Goal: Navigation & Orientation: Find specific page/section

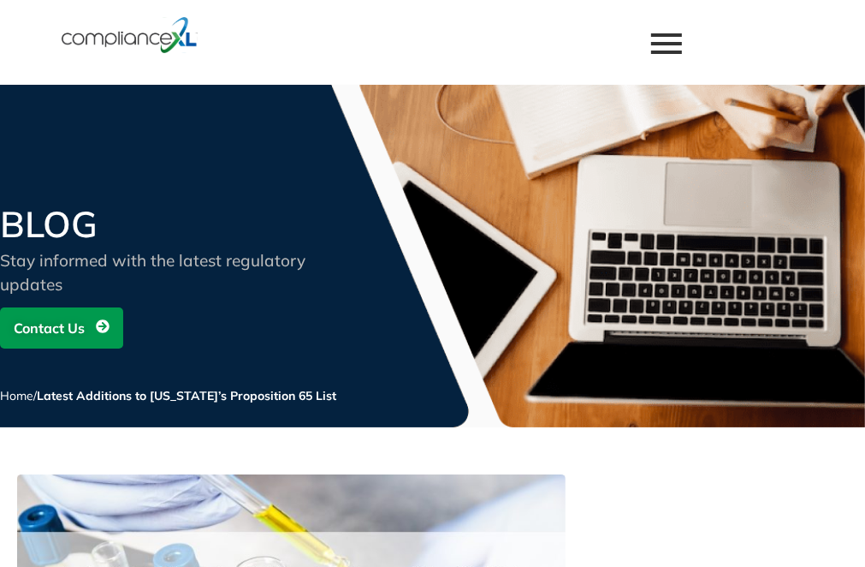
click at [0, 0] on span "COMPLIANCE SOLUTIONS" at bounding box center [0, 0] width 0 height 0
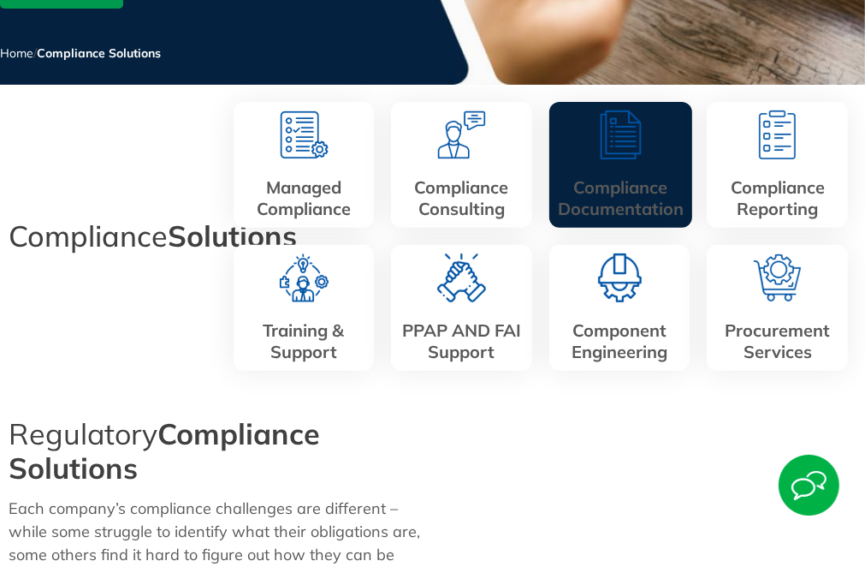
click at [630, 219] on div "Compliance Documentation" at bounding box center [621, 165] width 143 height 126
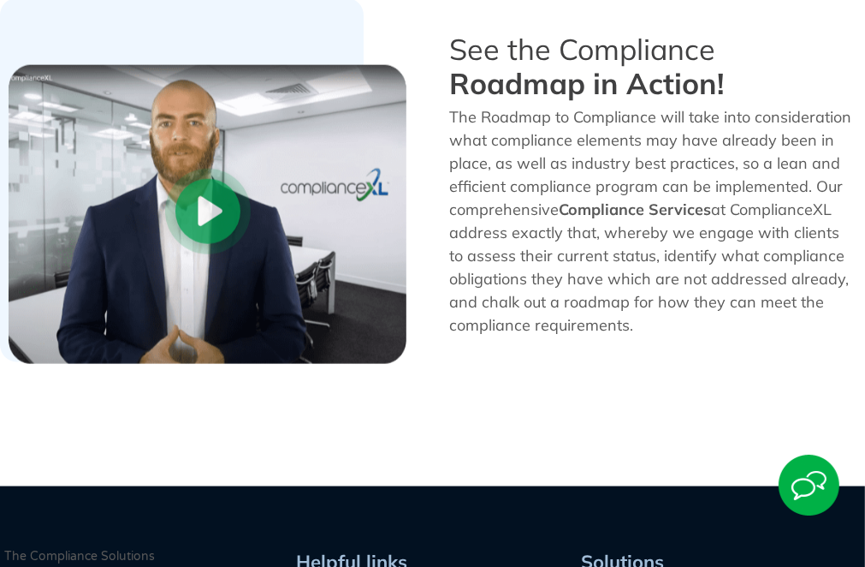
scroll to position [1798, 0]
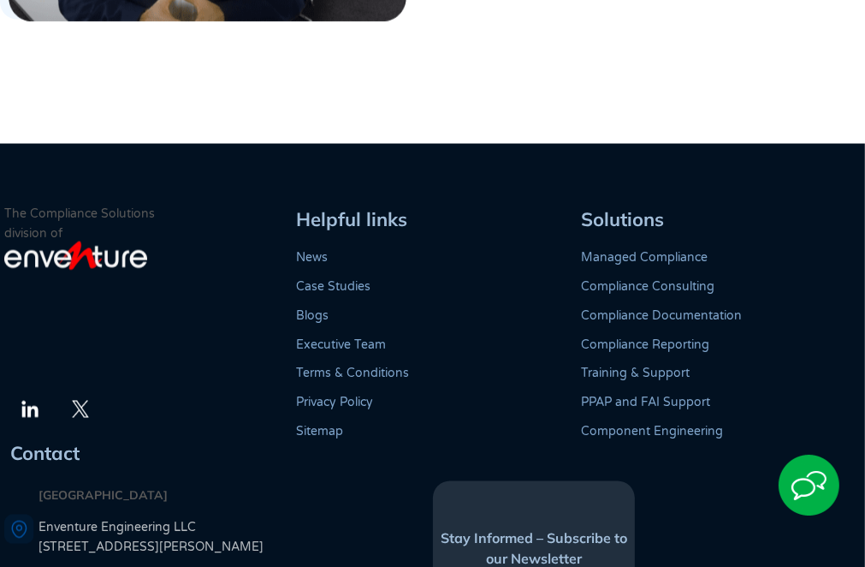
click at [581, 323] on link "Compliance Documentation" at bounding box center [661, 315] width 161 height 15
